Goal: Transaction & Acquisition: Purchase product/service

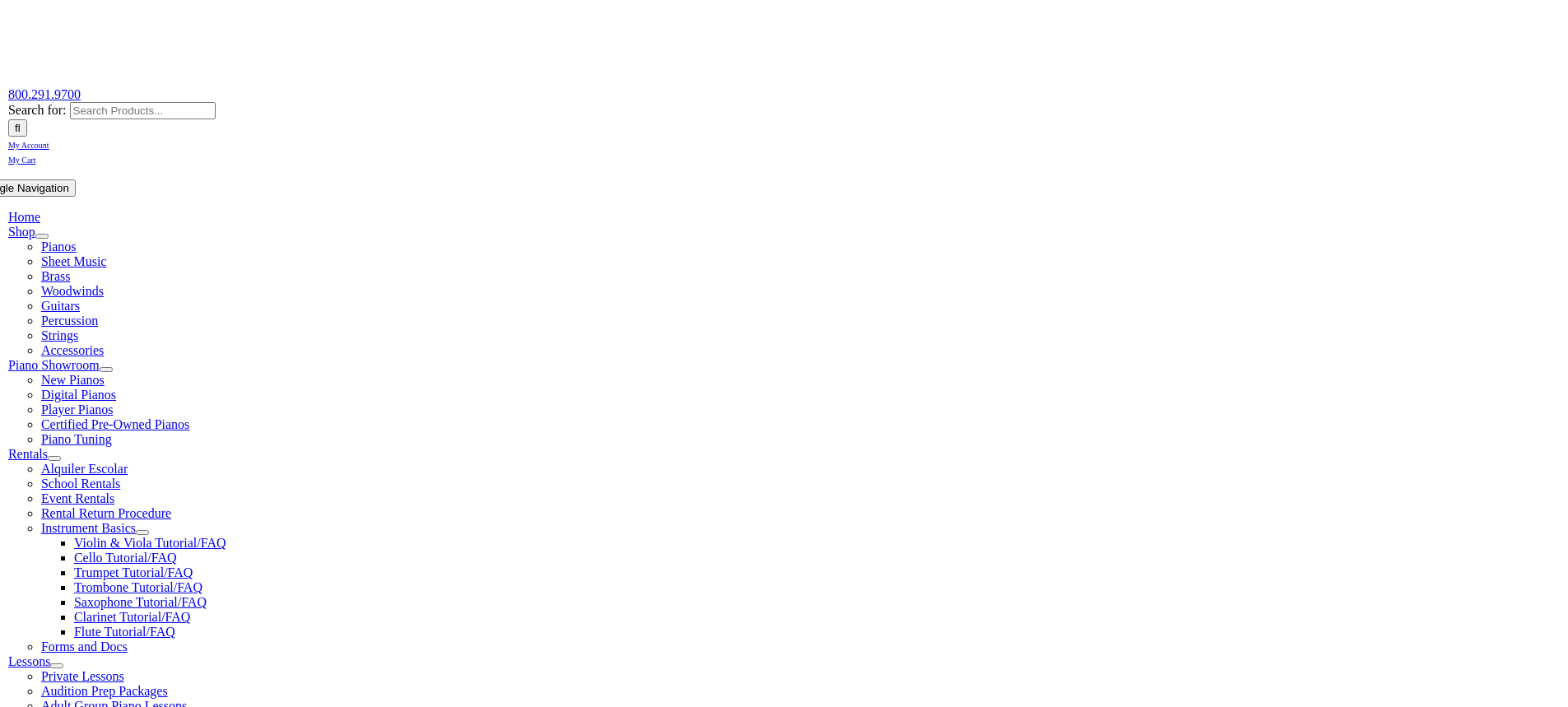
scroll to position [165, 0]
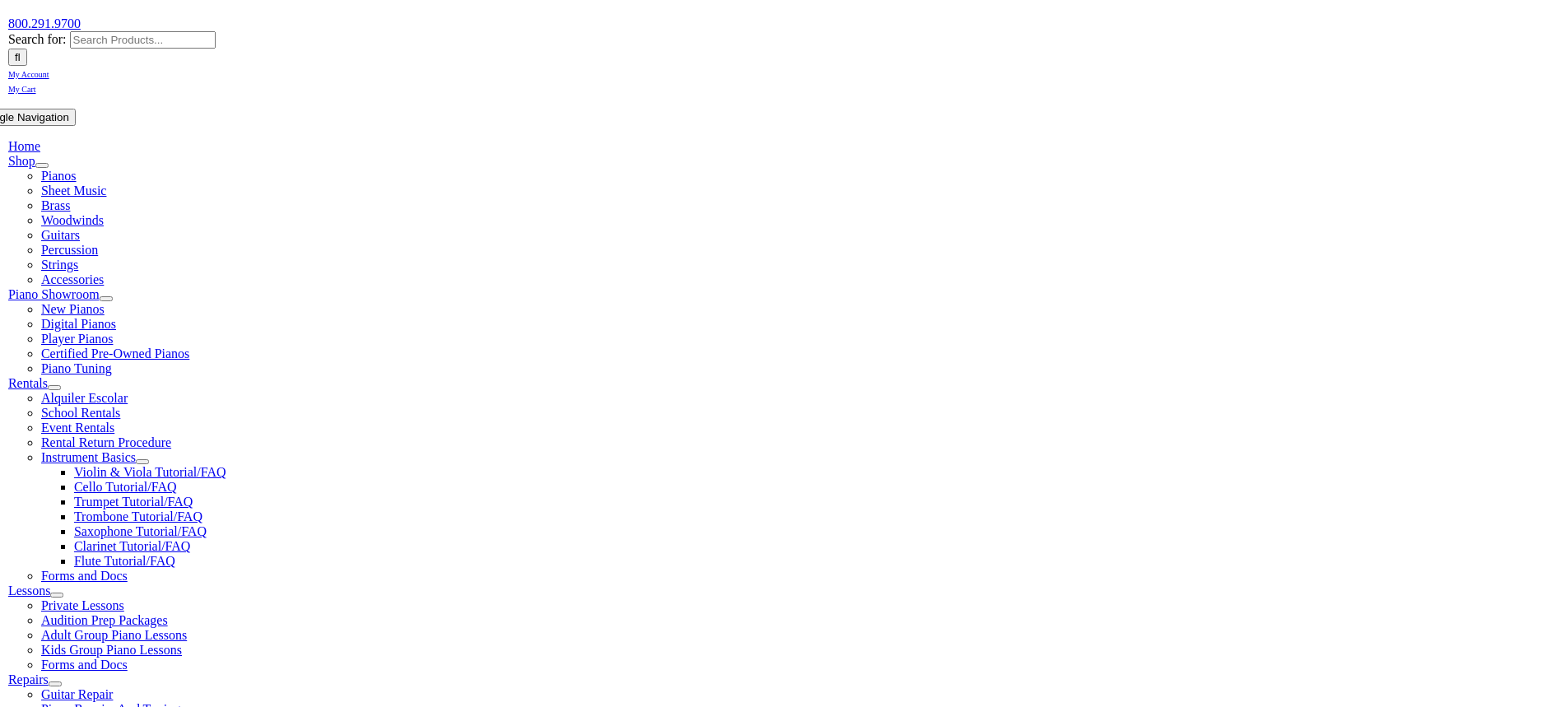
scroll to position [246, 0]
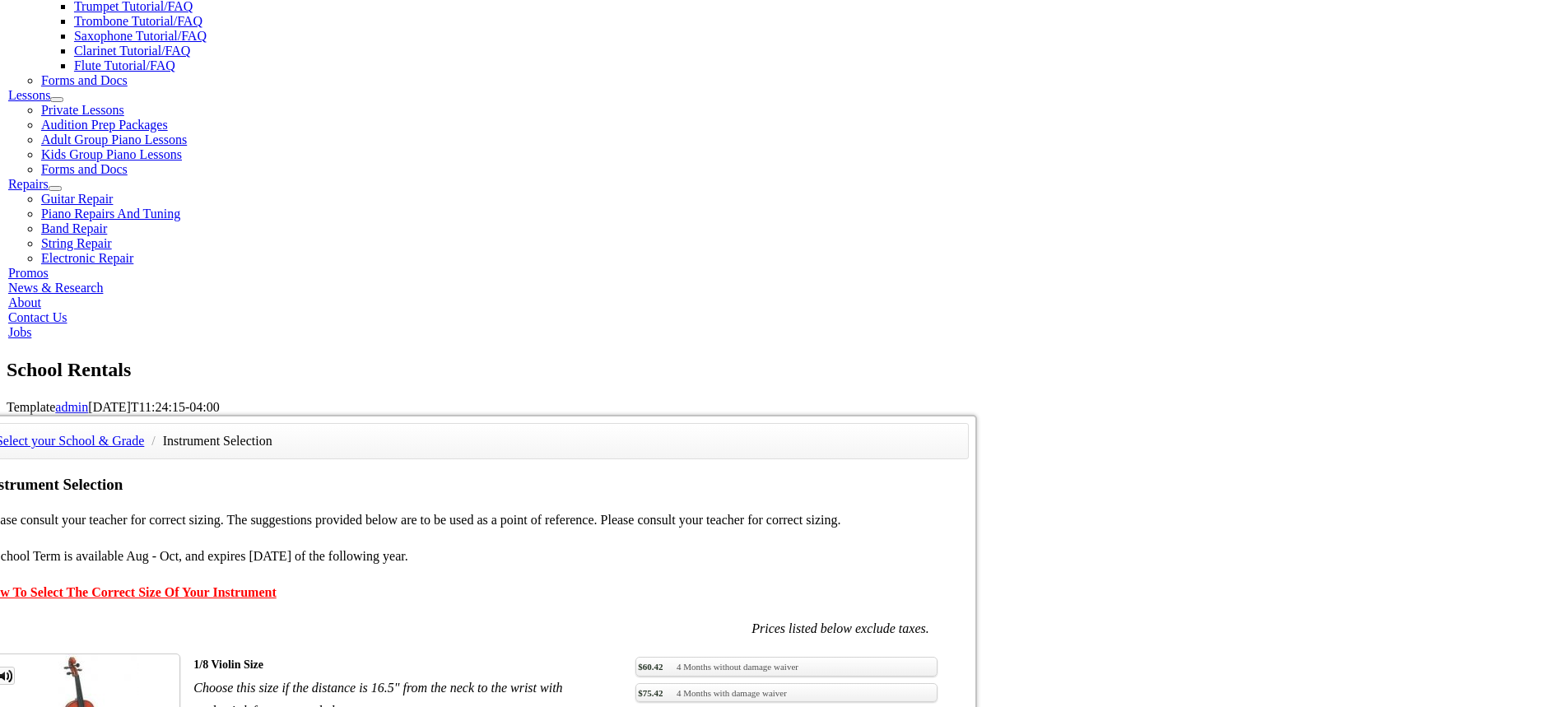
scroll to position [740, 0]
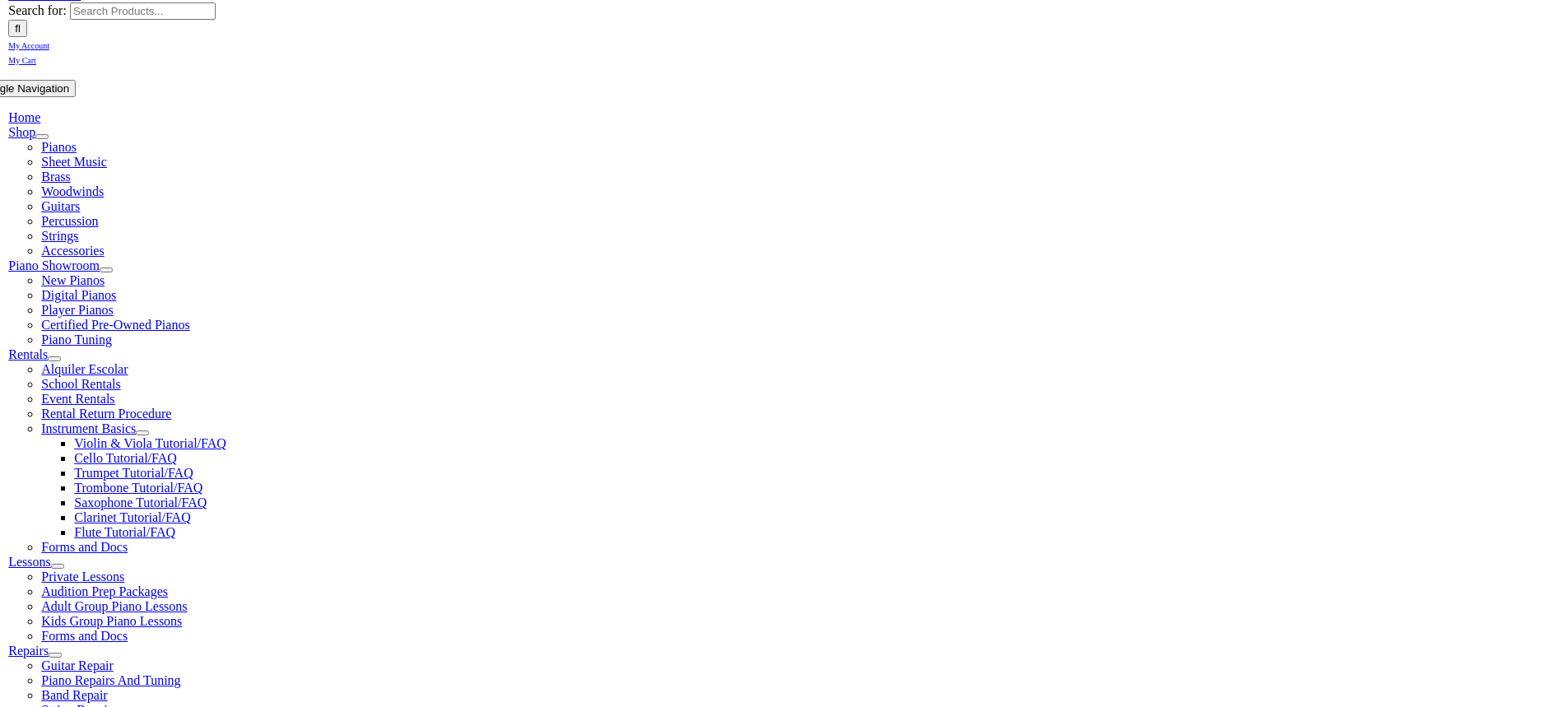
scroll to position [246, 0]
